Goal: Check status: Check status

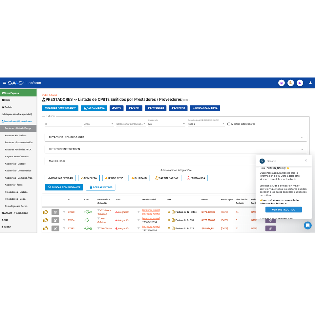
scroll to position [8, 0]
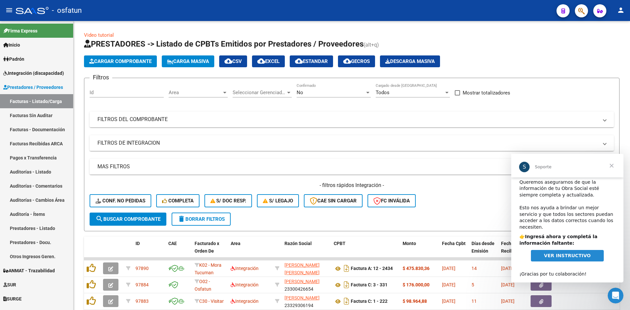
click at [563, 253] on span "VER INSTRUCTIVO" at bounding box center [567, 255] width 47 height 5
click at [610, 166] on span "Cerrar" at bounding box center [611, 166] width 24 height 24
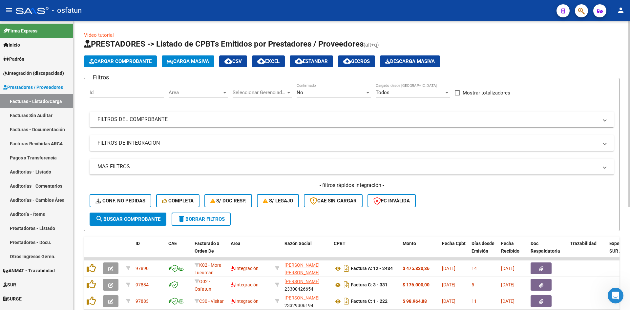
click at [573, 52] on app-list-header "PRESTADORES -> Listado de CPBTs Emitidos por Prestadores / Proveedores (alt+q) …" at bounding box center [351, 135] width 535 height 192
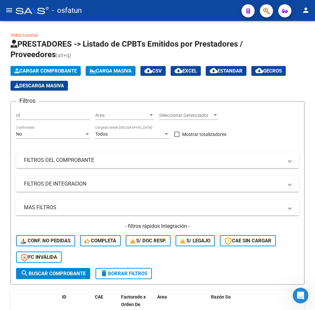
click at [7, 11] on mat-icon "menu" at bounding box center [9, 10] width 8 height 8
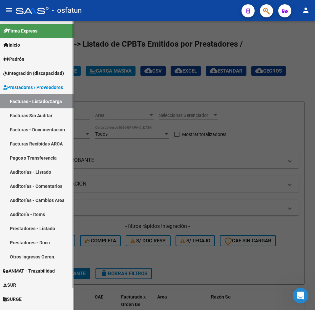
click at [26, 70] on span "Integración (discapacidad)" at bounding box center [33, 73] width 61 height 7
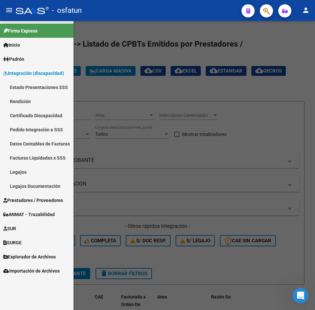
click at [37, 85] on link "Estado Presentaciones SSS" at bounding box center [36, 87] width 73 height 14
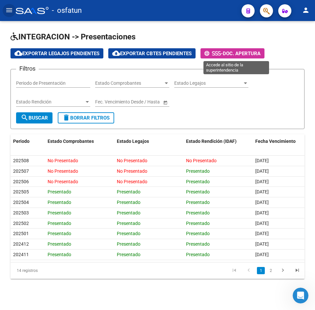
click at [237, 54] on span "Doc. Apertura" at bounding box center [242, 53] width 38 height 6
